Goal: Task Accomplishment & Management: Manage account settings

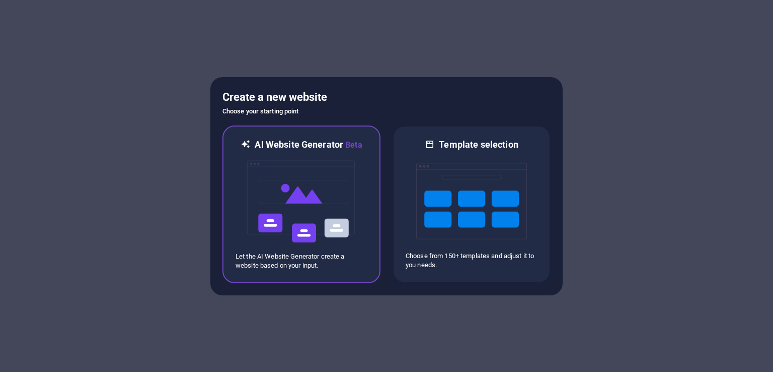
click at [326, 213] on img at bounding box center [301, 201] width 111 height 101
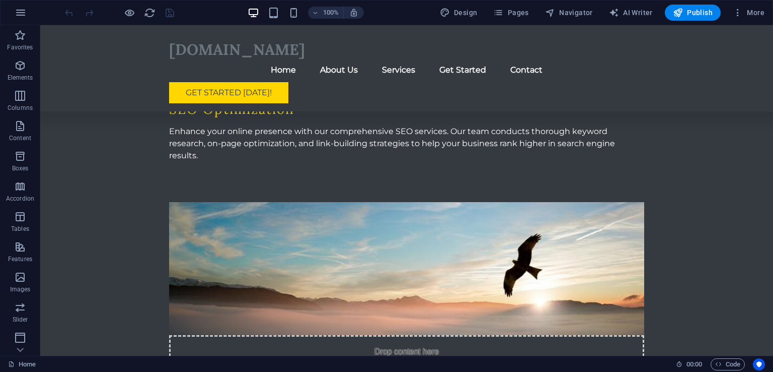
scroll to position [1292, 0]
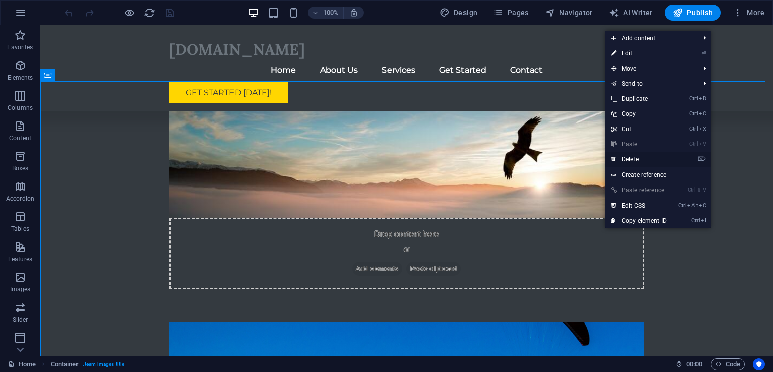
click at [679, 154] on li "⌦ Delete" at bounding box center [658, 160] width 105 height 16
click at [700, 156] on icon "⌦" at bounding box center [702, 159] width 8 height 7
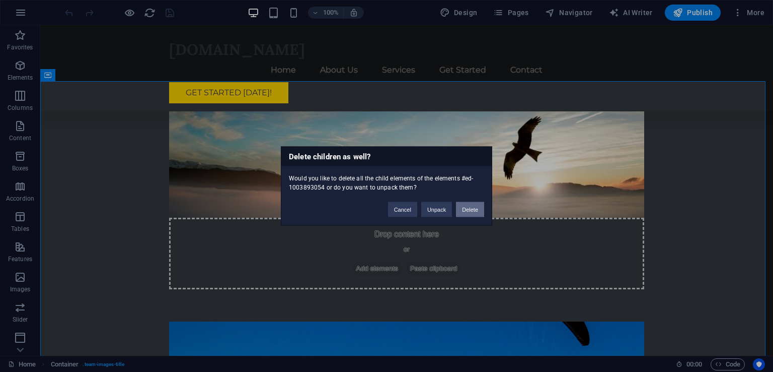
click at [473, 208] on button "Delete" at bounding box center [470, 209] width 28 height 15
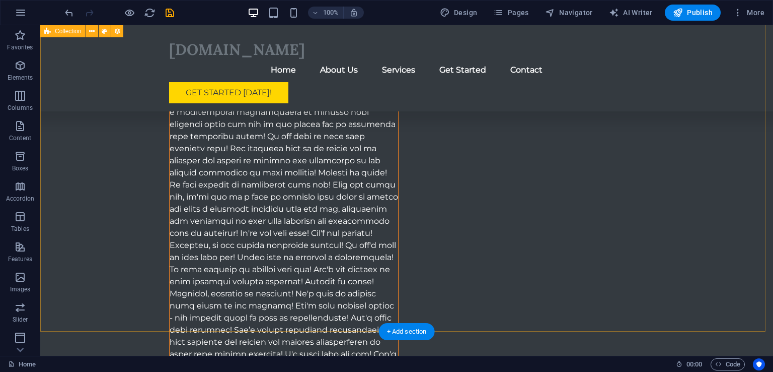
scroll to position [2820, 0]
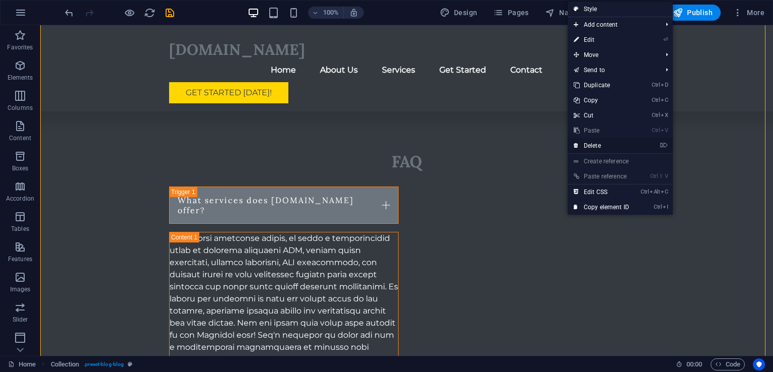
click at [631, 152] on link "⌦ Delete" at bounding box center [601, 145] width 67 height 15
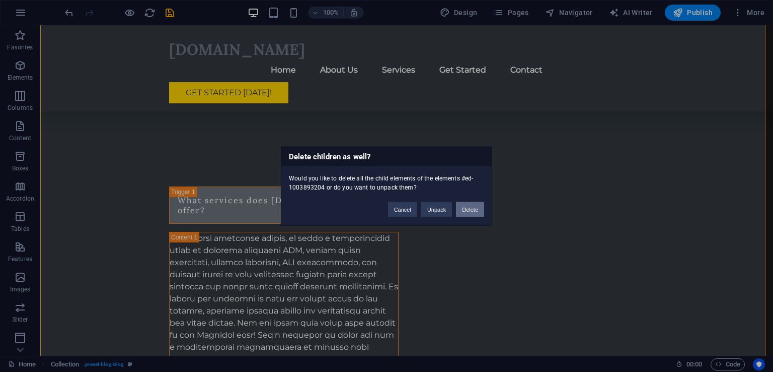
click at [463, 209] on button "Delete" at bounding box center [470, 209] width 28 height 15
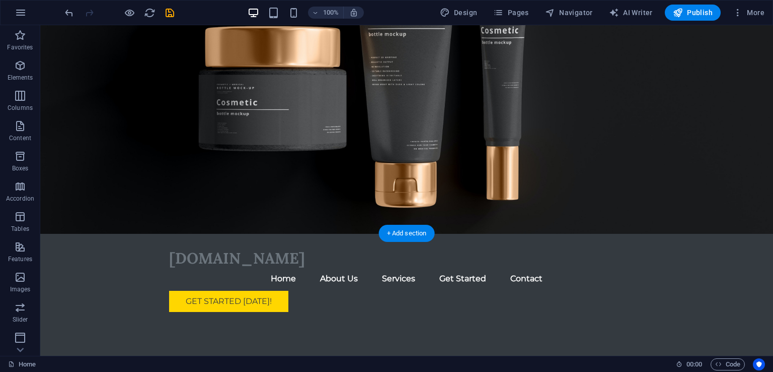
scroll to position [0, 0]
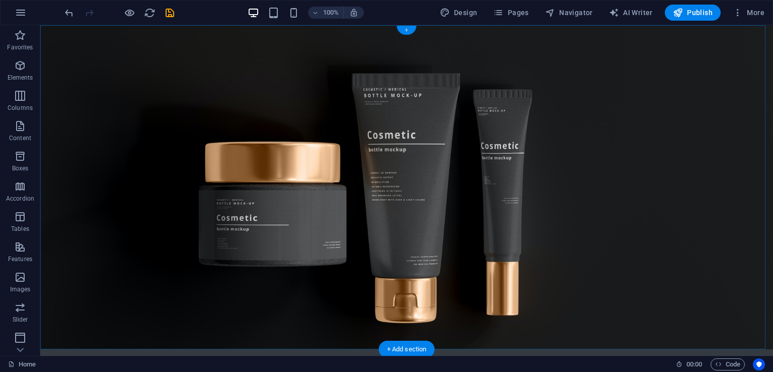
click at [407, 31] on div "+" at bounding box center [407, 30] width 20 height 9
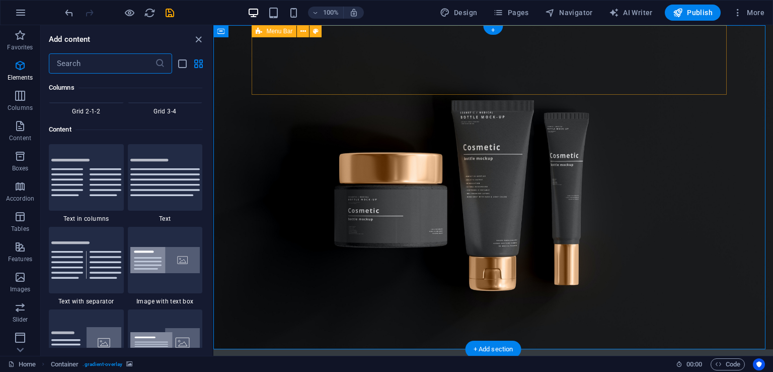
scroll to position [1762, 0]
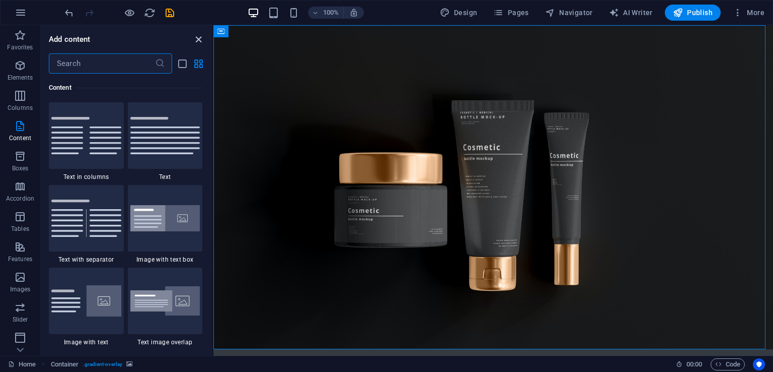
click at [193, 35] on icon "close panel" at bounding box center [199, 40] width 12 height 12
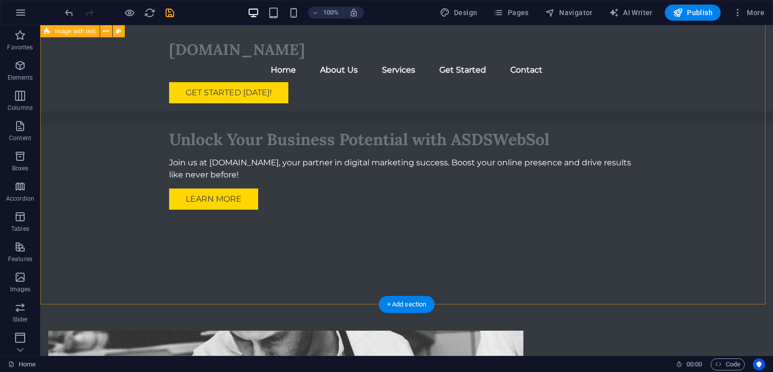
scroll to position [0, 0]
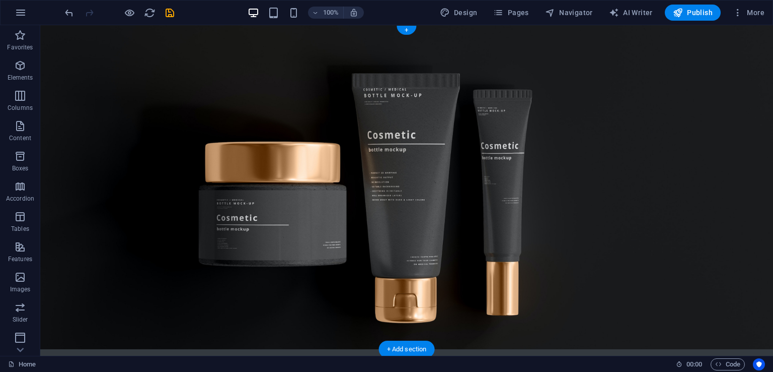
click at [704, 80] on figure at bounding box center [406, 187] width 733 height 324
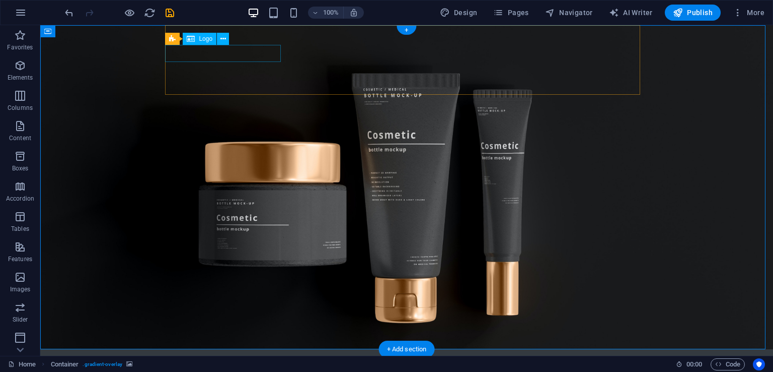
click at [224, 365] on div "[DOMAIN_NAME]" at bounding box center [406, 373] width 475 height 17
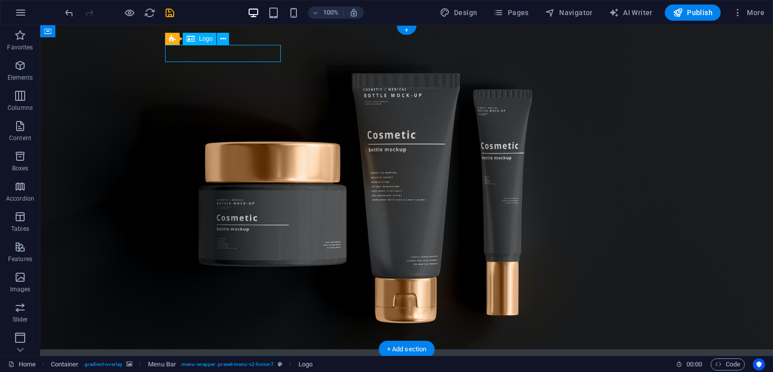
click at [224, 365] on div "[DOMAIN_NAME]" at bounding box center [406, 373] width 475 height 17
drag, startPoint x: 224, startPoint y: 58, endPoint x: 47, endPoint y: 57, distance: 177.2
click at [224, 365] on div "[DOMAIN_NAME]" at bounding box center [406, 373] width 475 height 17
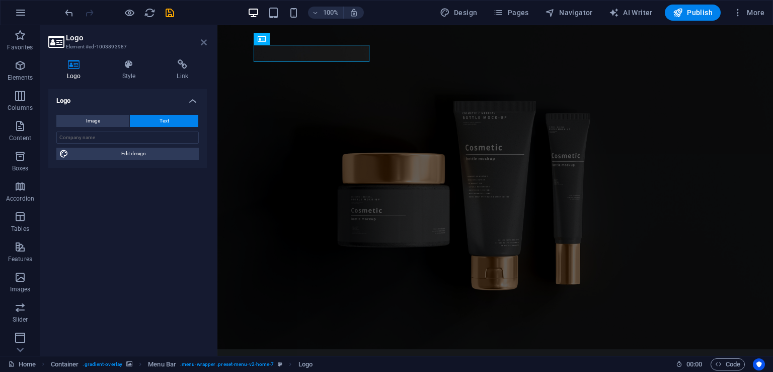
click at [204, 39] on icon at bounding box center [204, 42] width 6 height 8
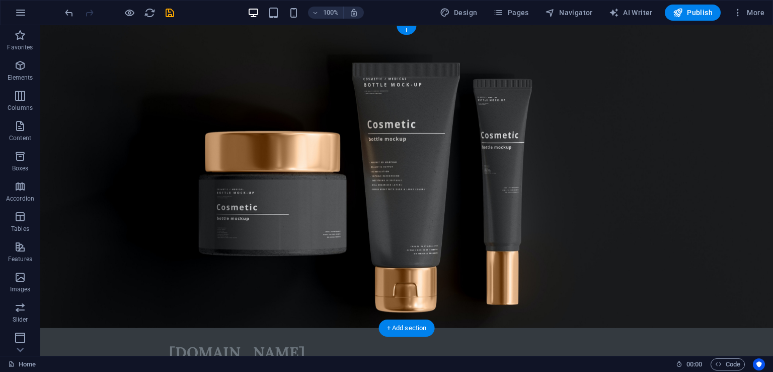
click at [592, 178] on figure at bounding box center [406, 176] width 733 height 303
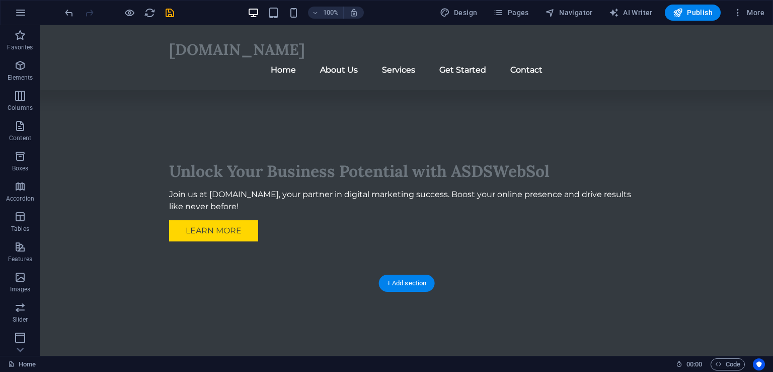
scroll to position [352, 0]
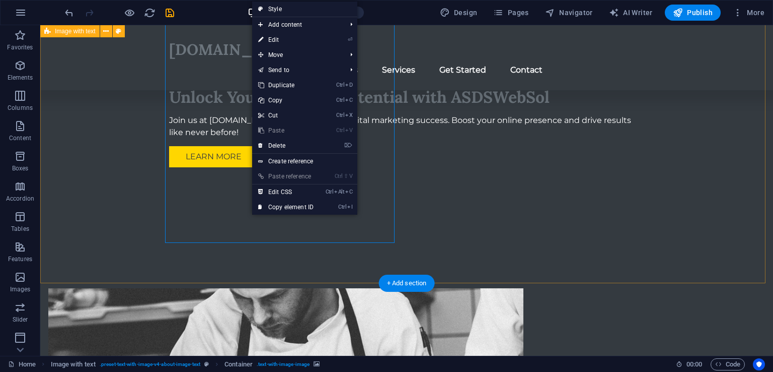
scroll to position [235, 0]
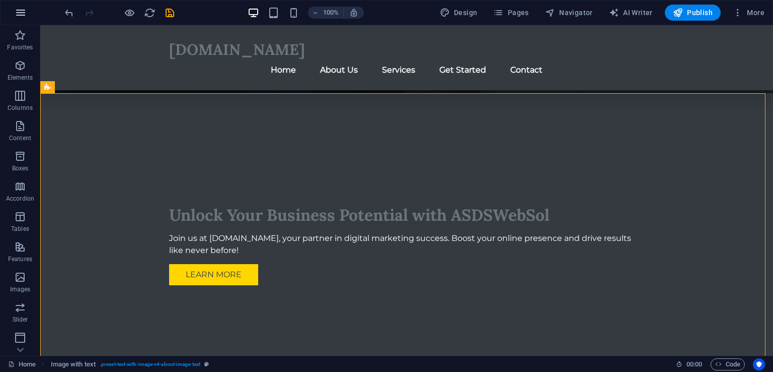
click at [18, 17] on icon "button" at bounding box center [21, 13] width 12 height 12
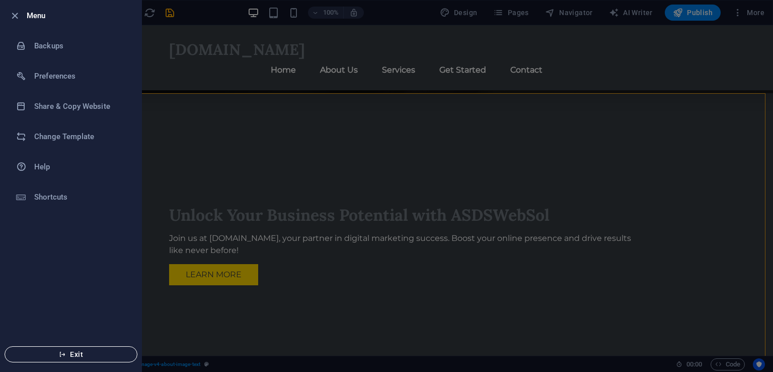
click at [93, 351] on span "Exit" at bounding box center [71, 354] width 116 height 8
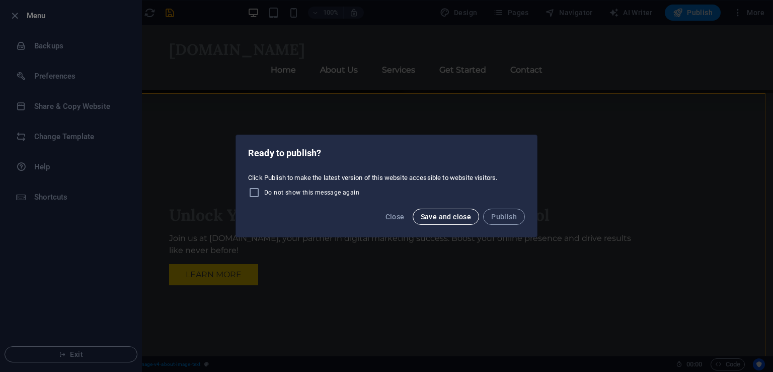
click at [444, 216] on span "Save and close" at bounding box center [446, 216] width 51 height 8
checkbox input "false"
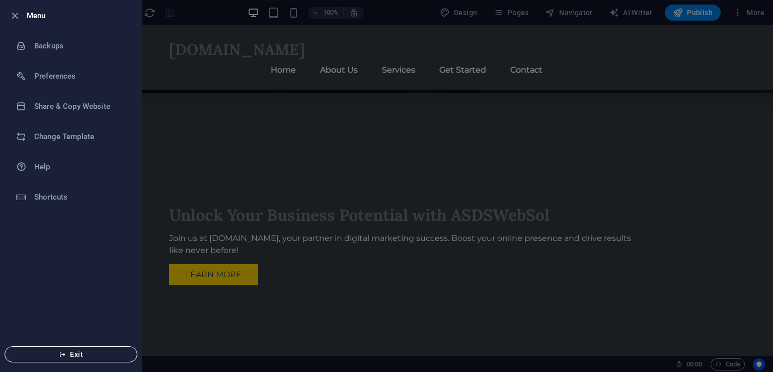
click at [85, 355] on span "Exit" at bounding box center [71, 354] width 116 height 8
